Goal: Information Seeking & Learning: Learn about a topic

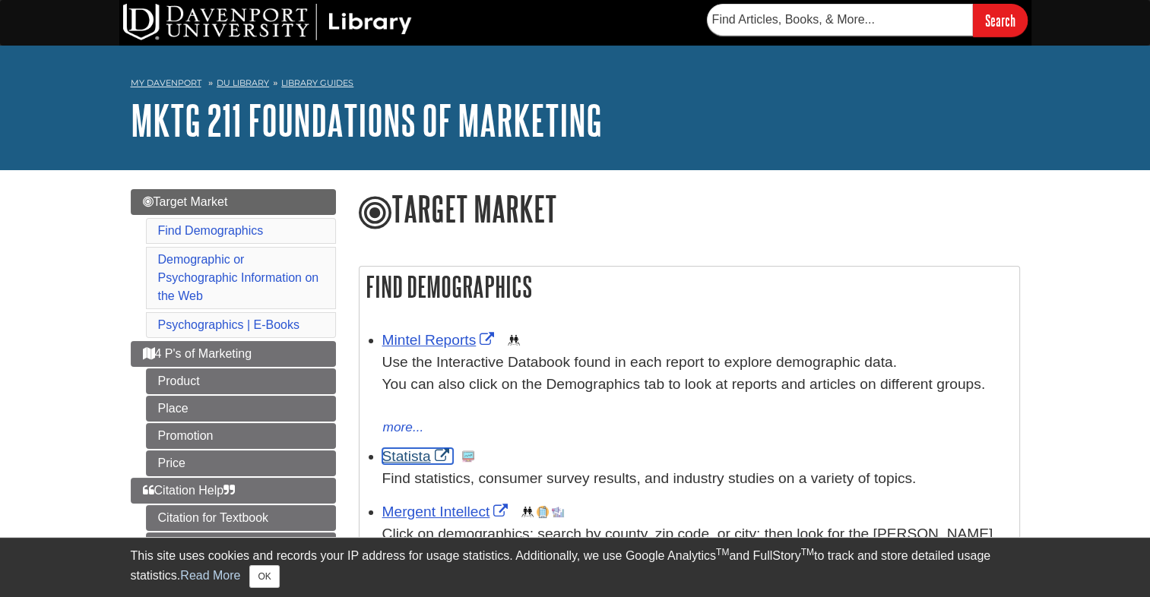
click at [412, 461] on link "Statista" at bounding box center [417, 456] width 71 height 16
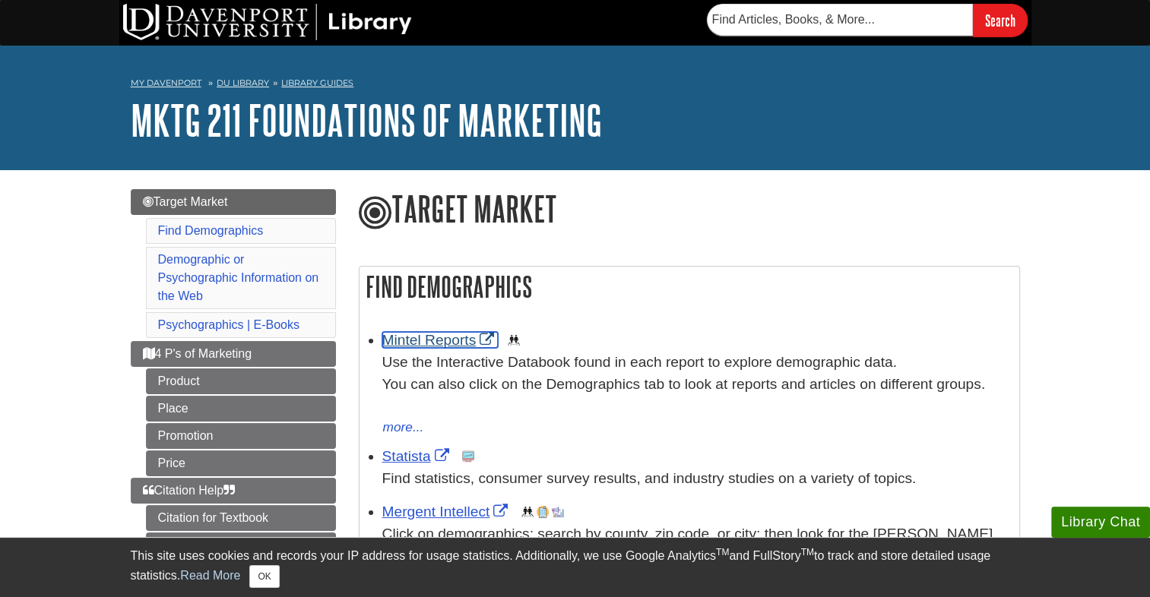
click at [452, 336] on link "Mintel Reports" at bounding box center [440, 340] width 116 height 16
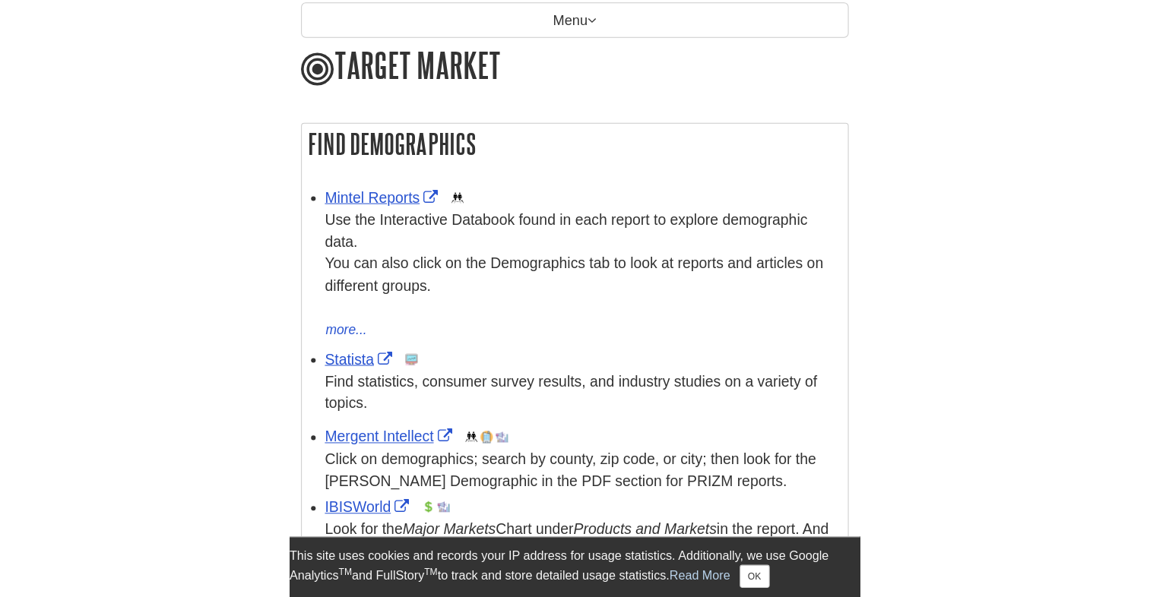
scroll to position [193, 0]
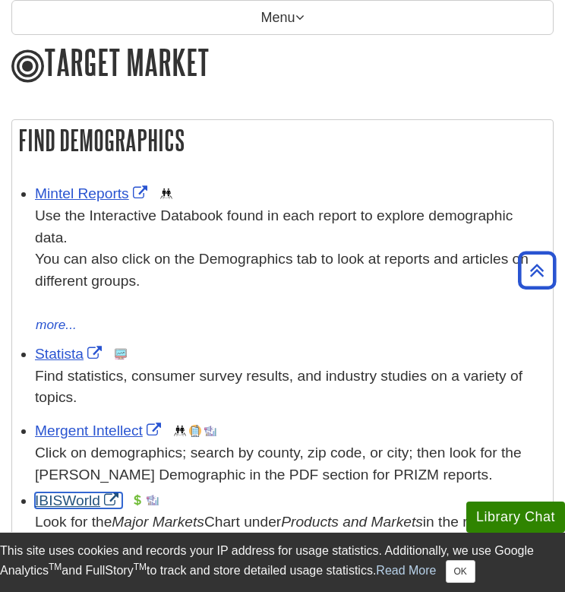
click at [52, 497] on link "IBISWorld" at bounding box center [78, 501] width 87 height 16
